Goal: Check status: Check status

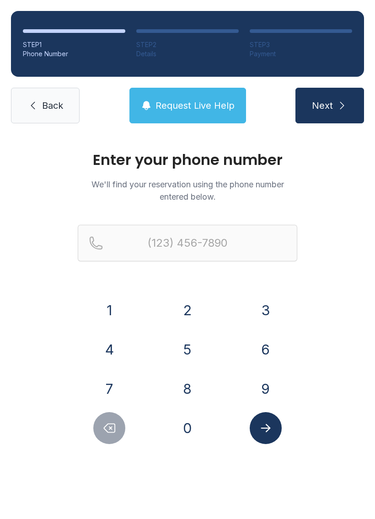
click at [265, 387] on button "9" at bounding box center [265, 389] width 32 height 32
click at [111, 309] on button "1" at bounding box center [109, 310] width 32 height 32
click at [190, 431] on button "0" at bounding box center [187, 428] width 32 height 32
click at [263, 352] on button "6" at bounding box center [265, 349] width 32 height 32
click at [265, 313] on button "3" at bounding box center [265, 310] width 32 height 32
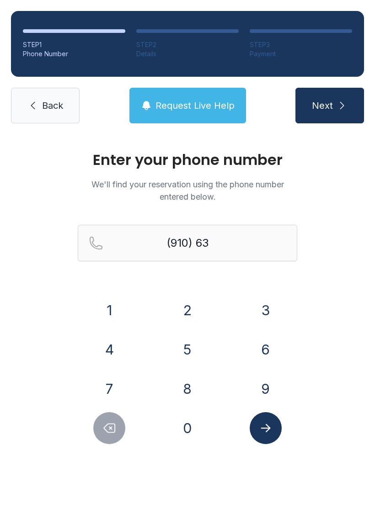
click at [117, 311] on button "1" at bounding box center [109, 310] width 32 height 32
click at [190, 311] on button "2" at bounding box center [187, 310] width 32 height 32
click at [273, 390] on button "9" at bounding box center [265, 389] width 32 height 32
click at [191, 310] on button "2" at bounding box center [187, 310] width 32 height 32
click at [108, 308] on button "1" at bounding box center [109, 310] width 32 height 32
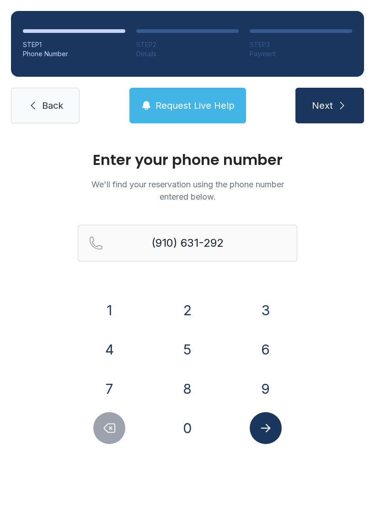
type input "[PHONE_NUMBER]"
click at [268, 426] on icon "Submit lookup form" at bounding box center [265, 428] width 10 height 8
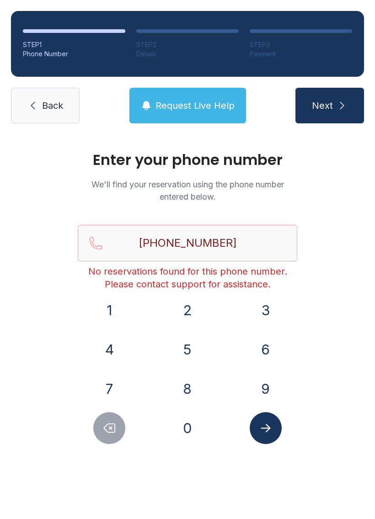
click at [49, 107] on span "Back" at bounding box center [52, 105] width 21 height 13
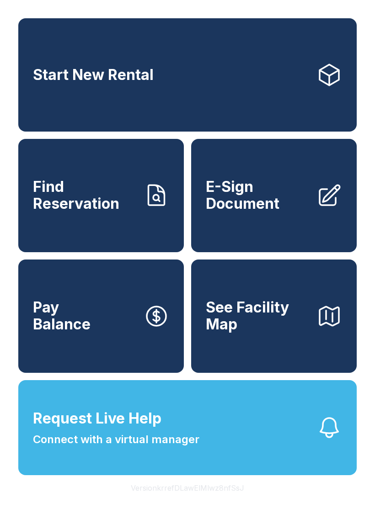
click at [279, 332] on span "See Facility Map" at bounding box center [257, 315] width 103 height 33
click at [318, 208] on icon at bounding box center [329, 196] width 26 height 26
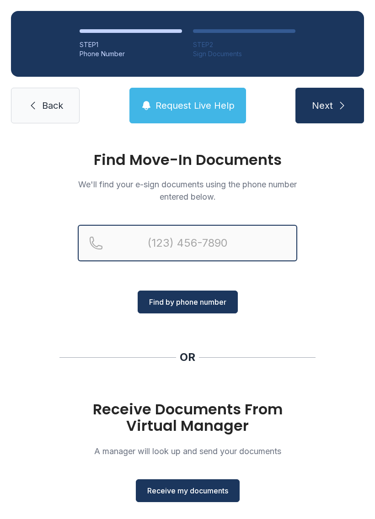
click at [216, 239] on input "Reservation phone number" at bounding box center [187, 243] width 219 height 37
type input "[PHONE_NUMBER]"
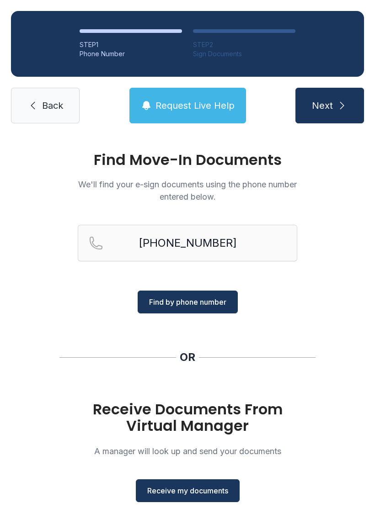
click at [225, 306] on span "Find by phone number" at bounding box center [187, 301] width 77 height 11
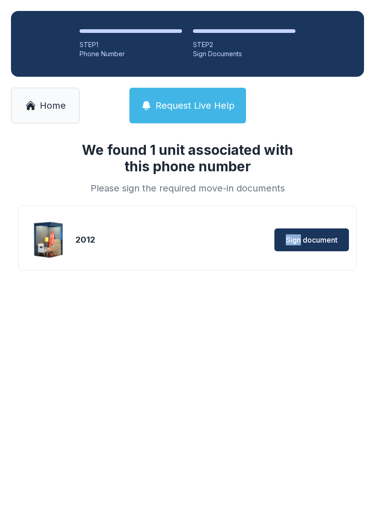
click at [335, 239] on span "Sign document" at bounding box center [311, 239] width 52 height 11
click at [34, 108] on icon at bounding box center [30, 105] width 8 height 7
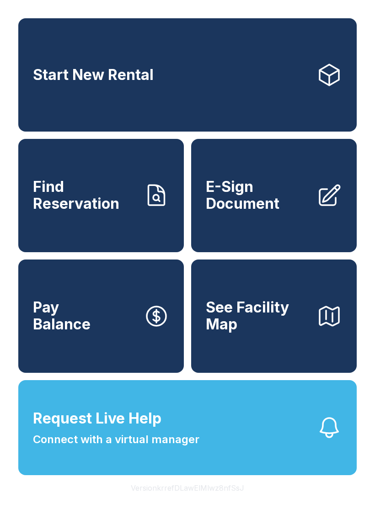
click at [171, 434] on span "Request Live Help Connect with a virtual manager" at bounding box center [116, 427] width 166 height 40
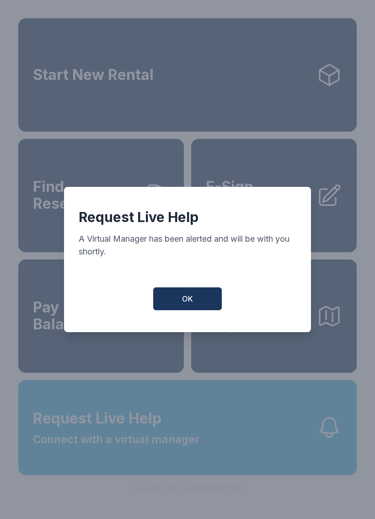
click at [204, 308] on button "OK" at bounding box center [187, 298] width 69 height 23
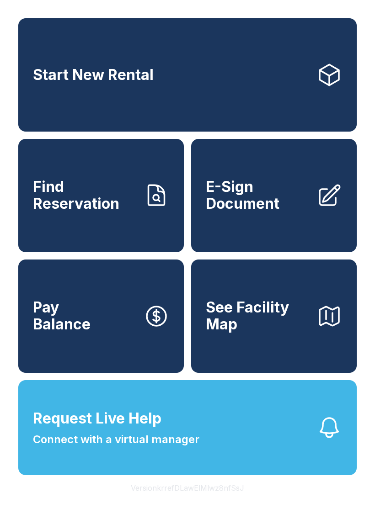
click at [230, 446] on button "Request Live Help Connect with a virtual manager" at bounding box center [187, 427] width 338 height 95
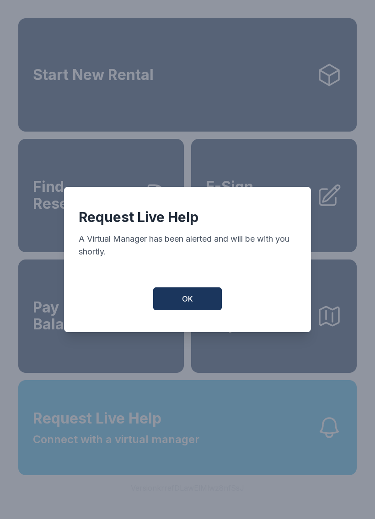
click at [197, 302] on button "OK" at bounding box center [187, 298] width 69 height 23
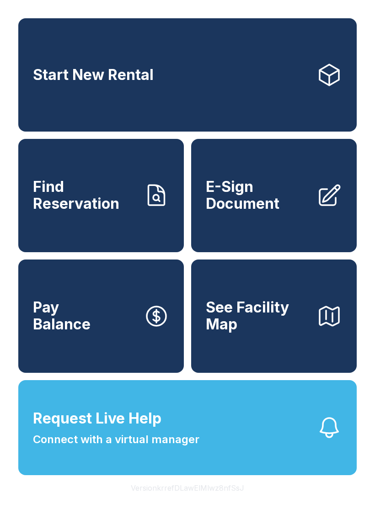
click at [115, 354] on button "Pay Balance" at bounding box center [100, 315] width 165 height 113
click at [243, 454] on button "Request Live Help Connect with a virtual manager" at bounding box center [187, 427] width 338 height 95
